Goal: Transaction & Acquisition: Purchase product/service

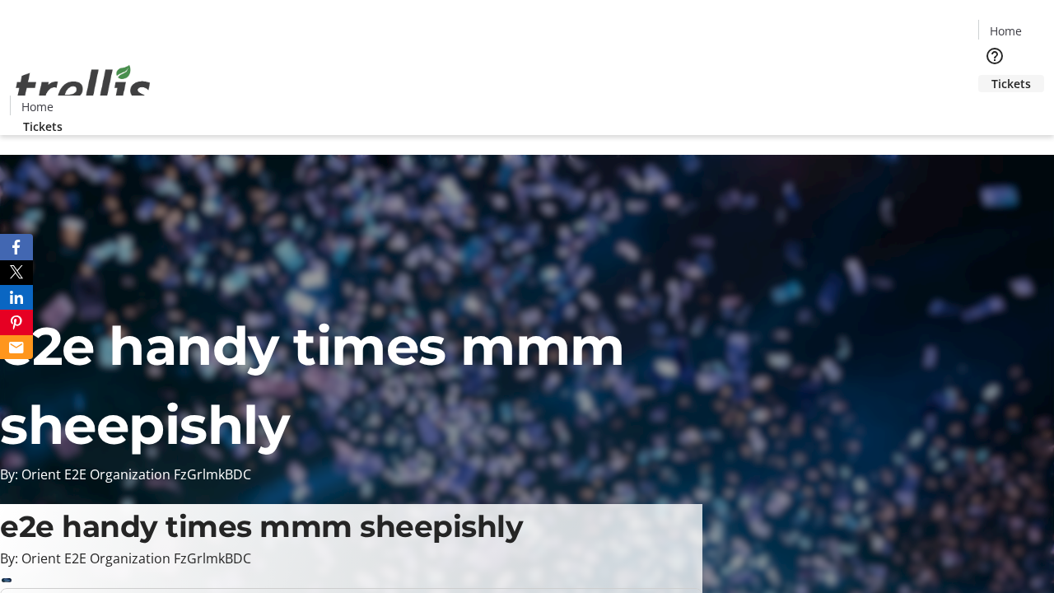
click at [992, 75] on span "Tickets" at bounding box center [1012, 83] width 40 height 17
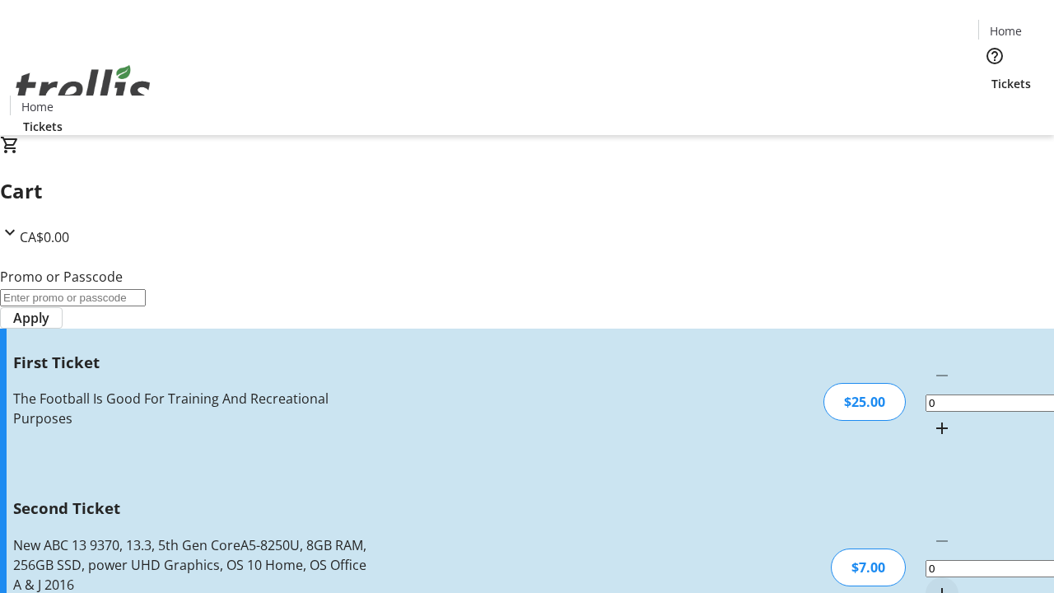
click at [932, 418] on mat-icon "Increment by one" at bounding box center [942, 428] width 20 height 20
type input "1"
click at [932, 584] on mat-icon "Increment by one" at bounding box center [942, 594] width 20 height 20
type input "2"
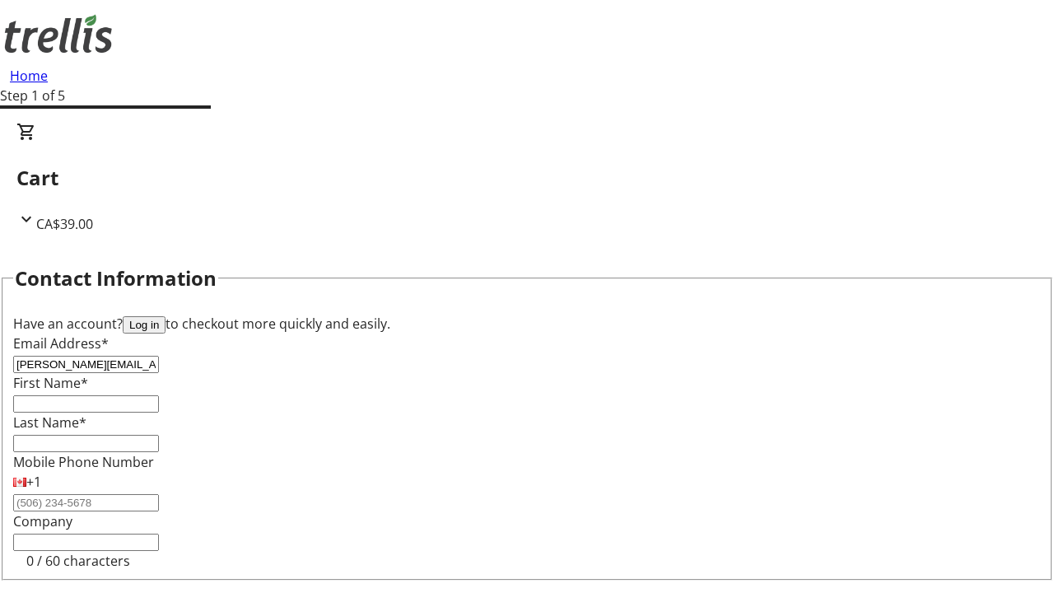
type input "[PERSON_NAME][EMAIL_ADDRESS][DOMAIN_NAME]"
type input "[PERSON_NAME]"
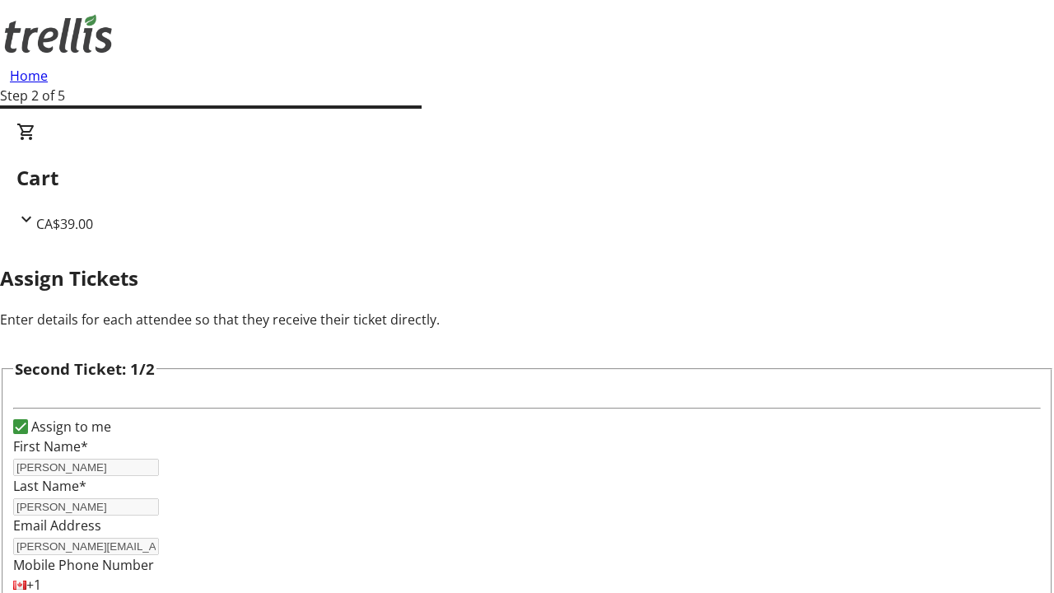
type input "[PERSON_NAME]"
type input "[PERSON_NAME][EMAIL_ADDRESS][DOMAIN_NAME]"
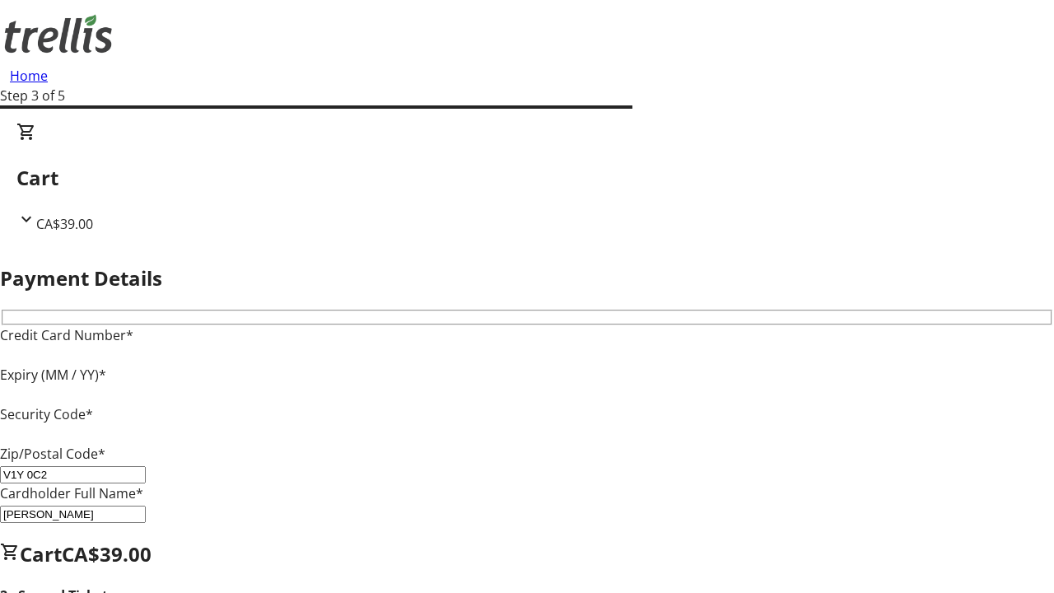
type input "V1Y 0C2"
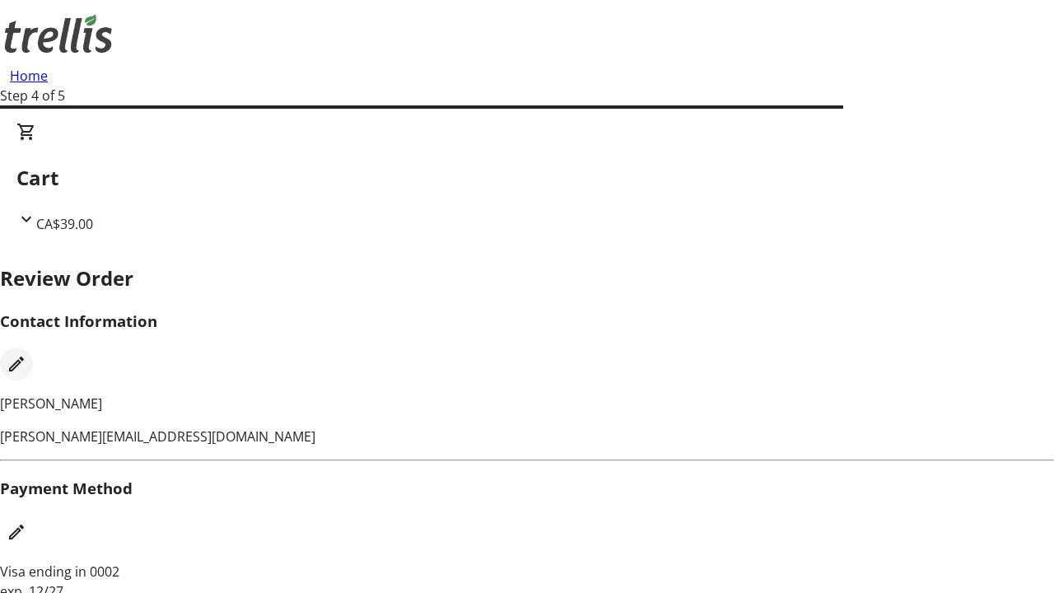
click at [26, 354] on mat-icon "Edit Contact Information" at bounding box center [17, 364] width 20 height 20
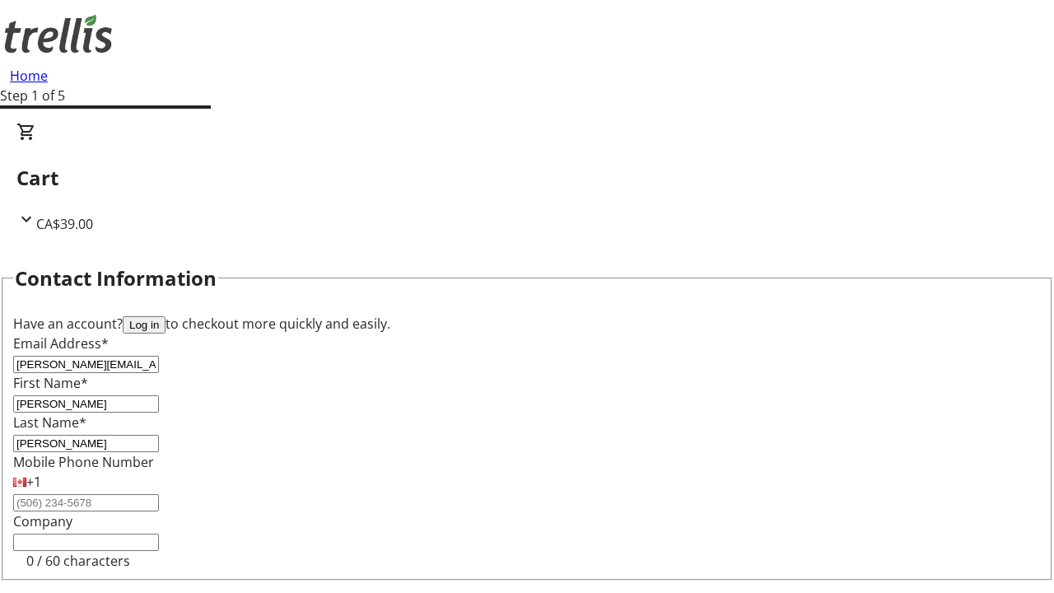
type input "[PERSON_NAME][EMAIL_ADDRESS][DOMAIN_NAME]"
type input "[PERSON_NAME]"
type input "Kovacek"
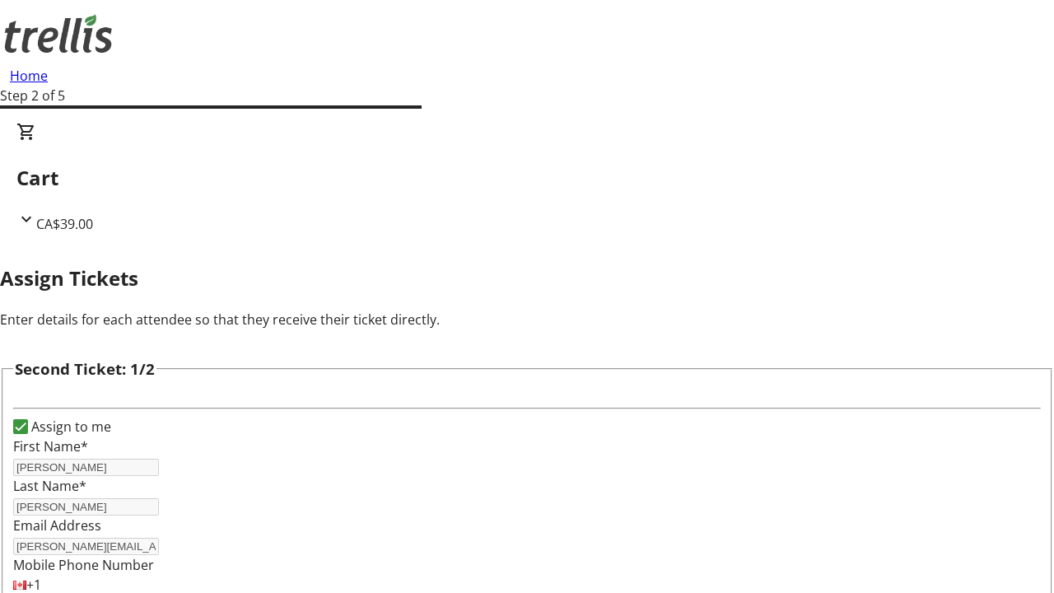
type input "New"
type input "Name"
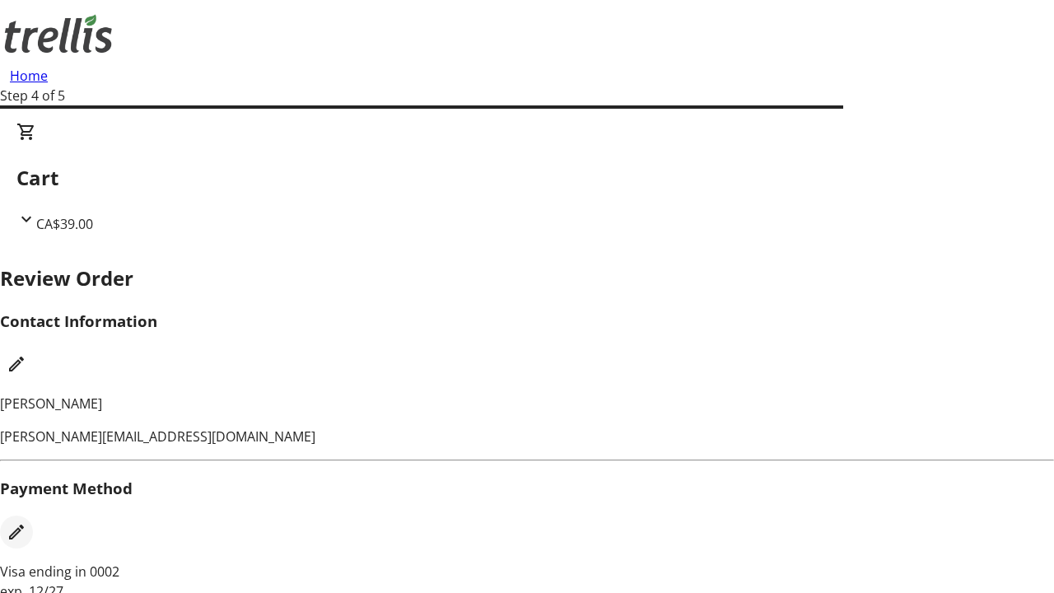
click at [26, 522] on mat-icon "Edit Payment Method" at bounding box center [17, 532] width 20 height 20
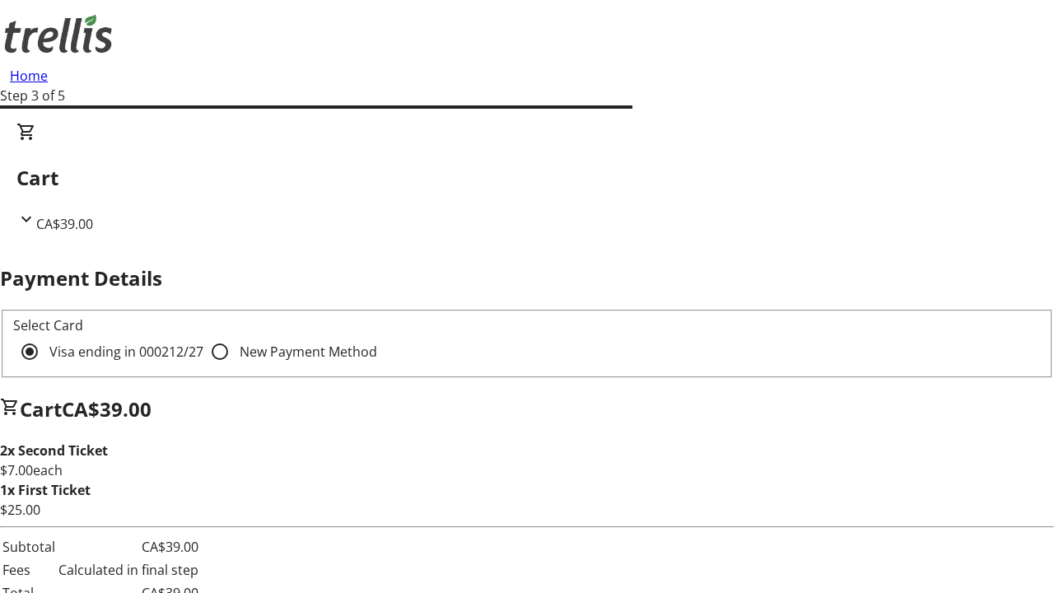
click at [203, 335] on input "New Payment Method" at bounding box center [219, 351] width 33 height 33
radio input "true"
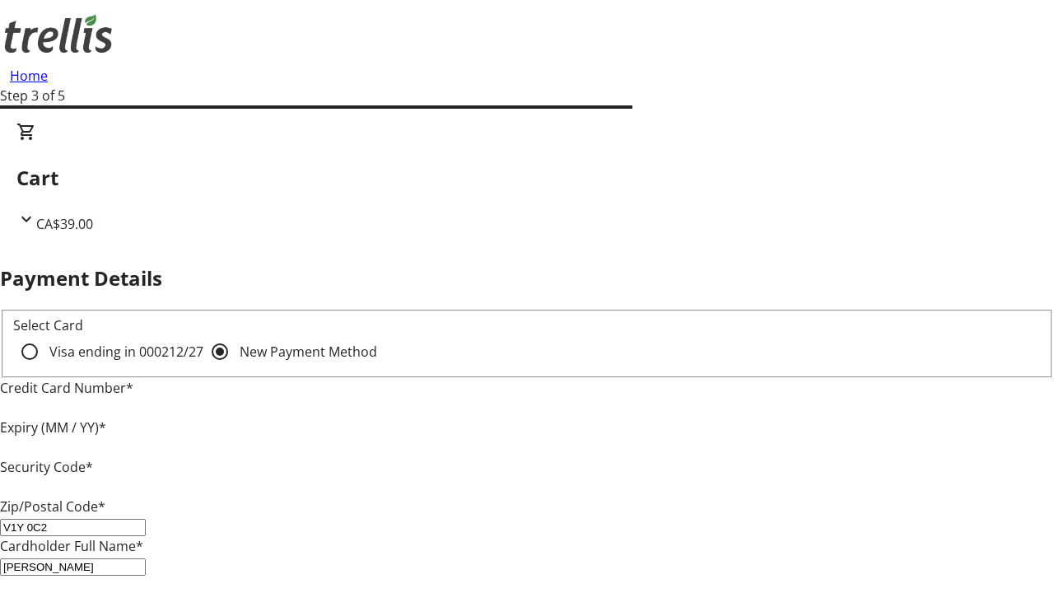
type input "V1Y 0C2"
